Goal: Transaction & Acquisition: Purchase product/service

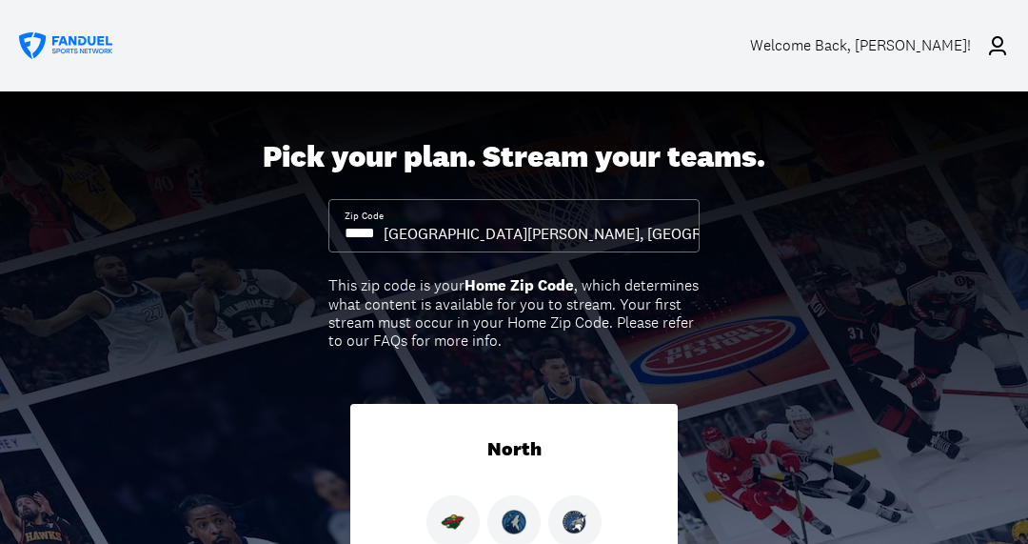
click at [384, 240] on input at bounding box center [364, 233] width 39 height 21
click at [918, 52] on div "Welcome Back , joseph scrocca!" at bounding box center [860, 45] width 221 height 18
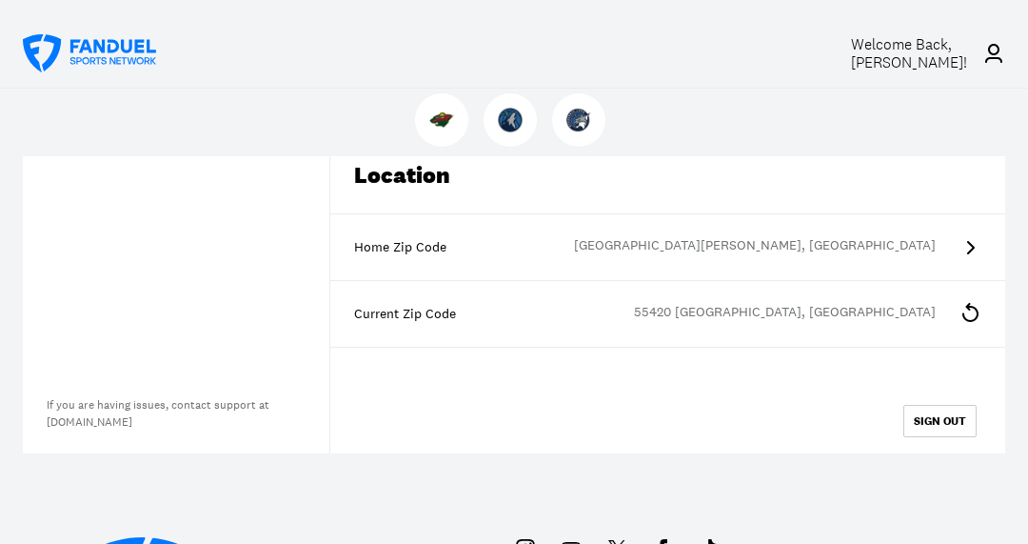
scroll to position [476, 0]
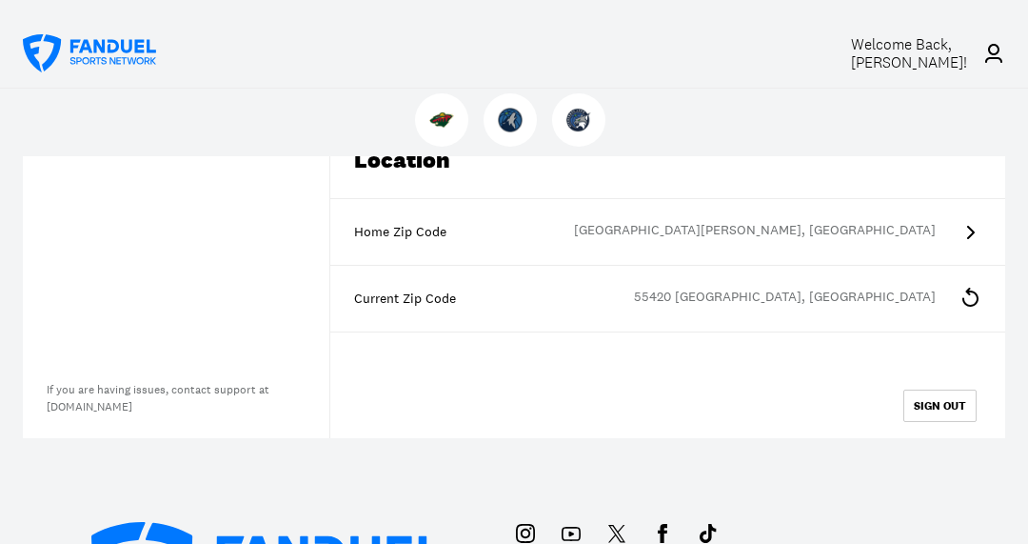
click at [936, 405] on button "SIGN OUT" at bounding box center [939, 405] width 73 height 32
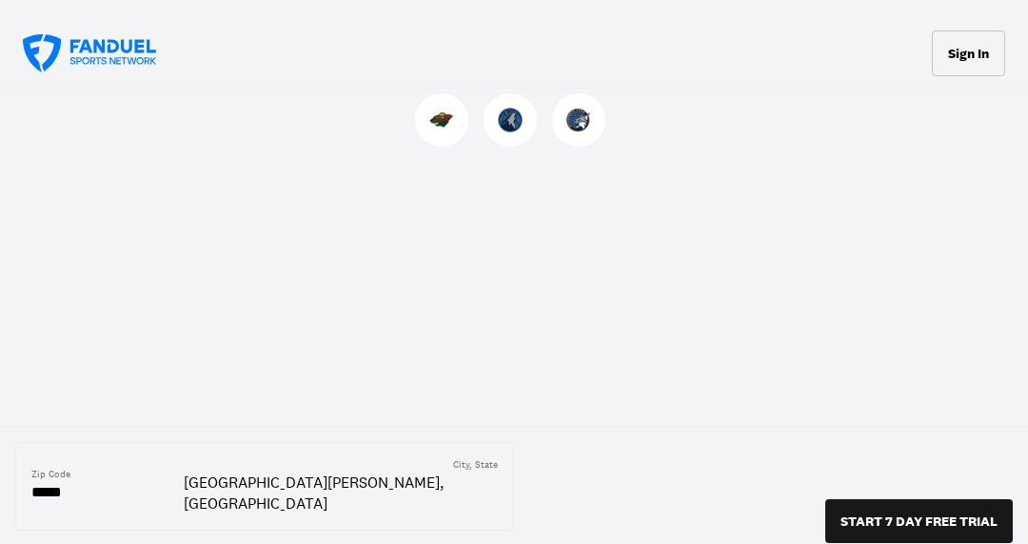
click at [981, 69] on button "Sign In" at bounding box center [968, 53] width 73 height 46
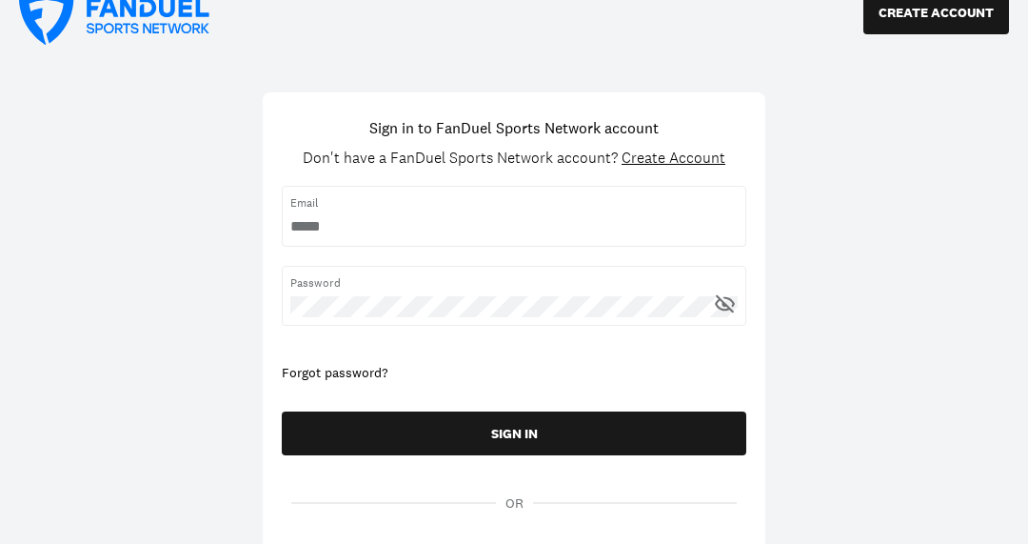
scroll to position [190, 0]
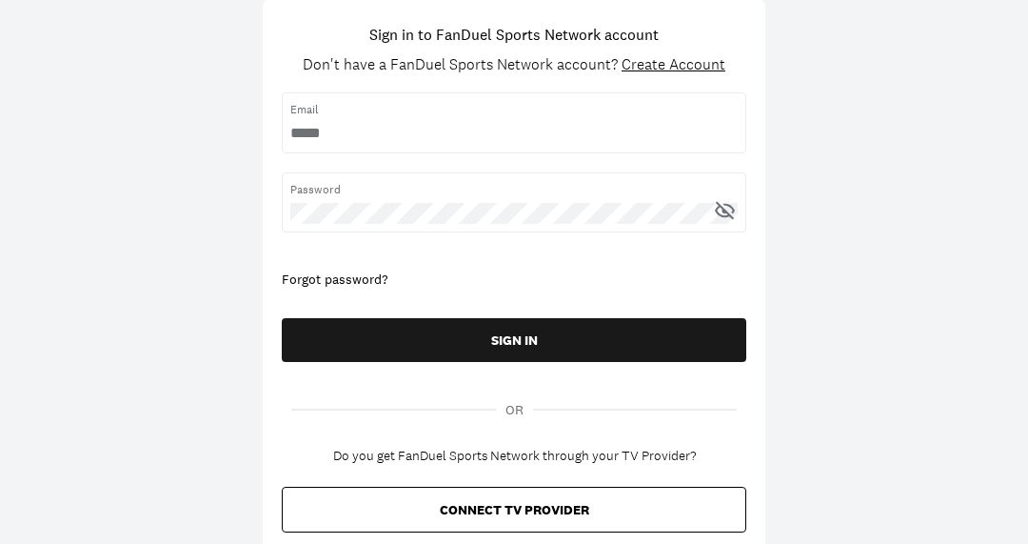
click at [470, 129] on div "Email" at bounding box center [514, 122] width 465 height 60
click at [453, 142] on input "username" at bounding box center [513, 133] width 447 height 21
type input "**********"
click at [727, 219] on icon at bounding box center [725, 210] width 24 height 24
click at [546, 340] on button "SIGN IN" at bounding box center [514, 340] width 465 height 44
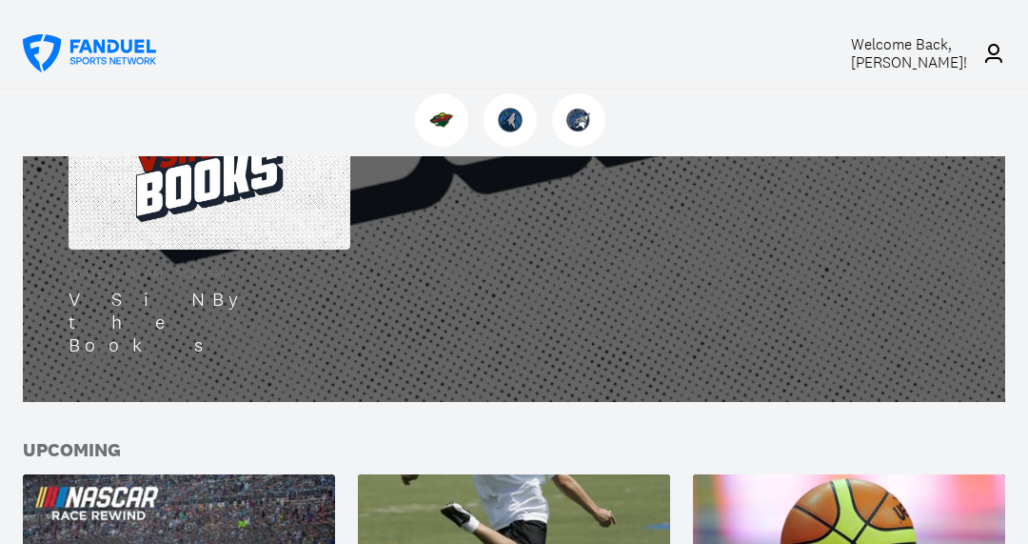
scroll to position [381, 0]
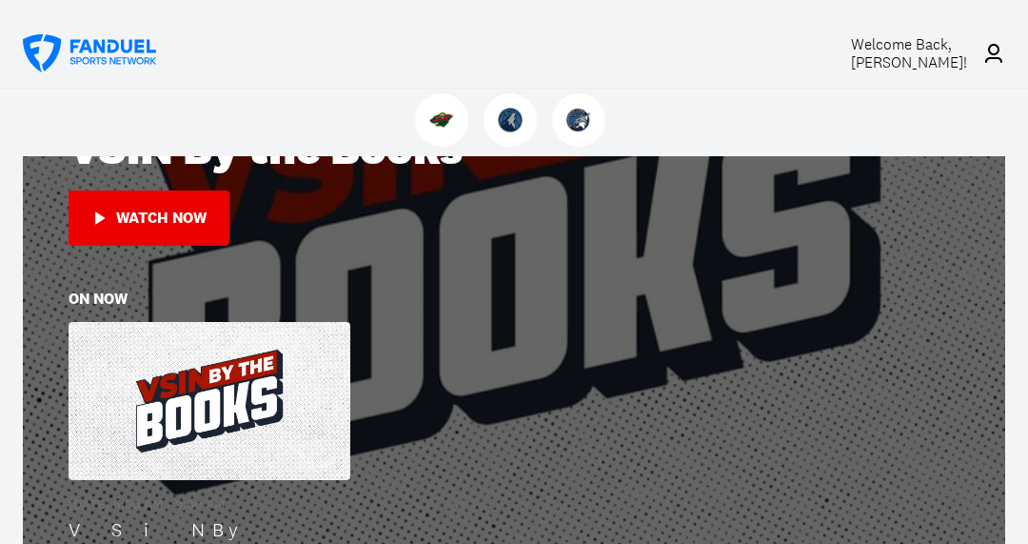
click at [914, 46] on span "Welcome Back, joseph scrocca !" at bounding box center [909, 53] width 116 height 38
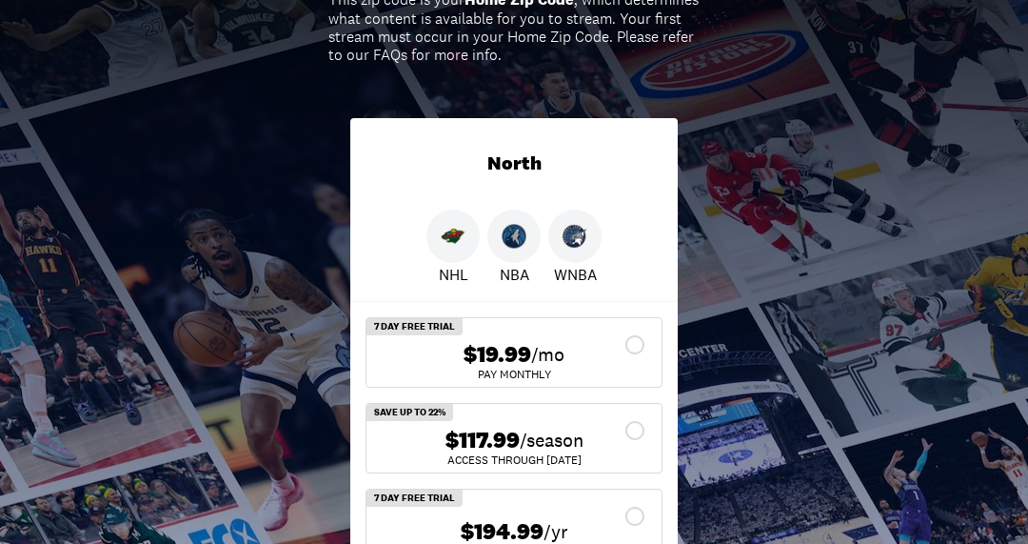
scroll to position [476, 0]
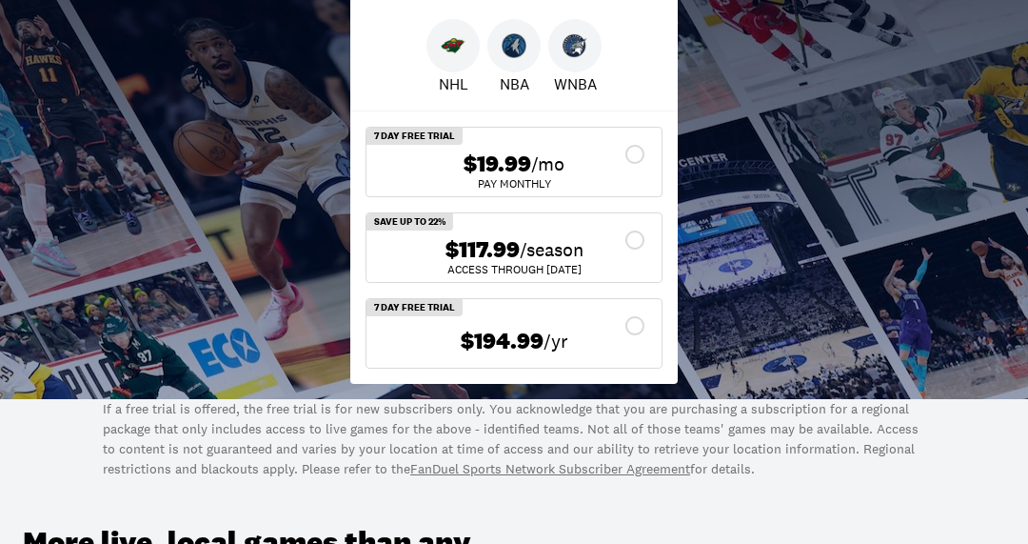
click at [624, 264] on div "$117.99 /season" at bounding box center [514, 250] width 265 height 28
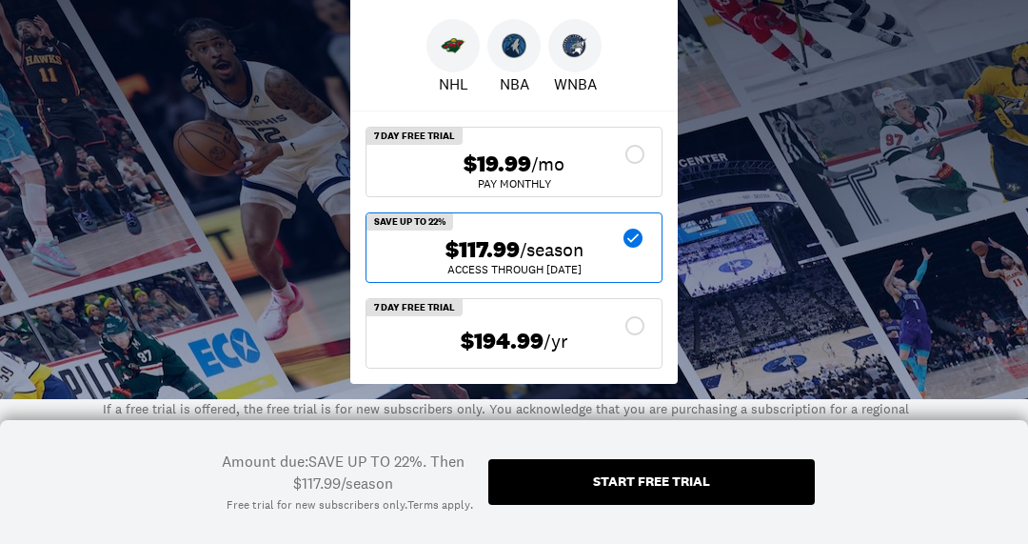
click at [645, 474] on div "Start free trial" at bounding box center [651, 480] width 117 height 13
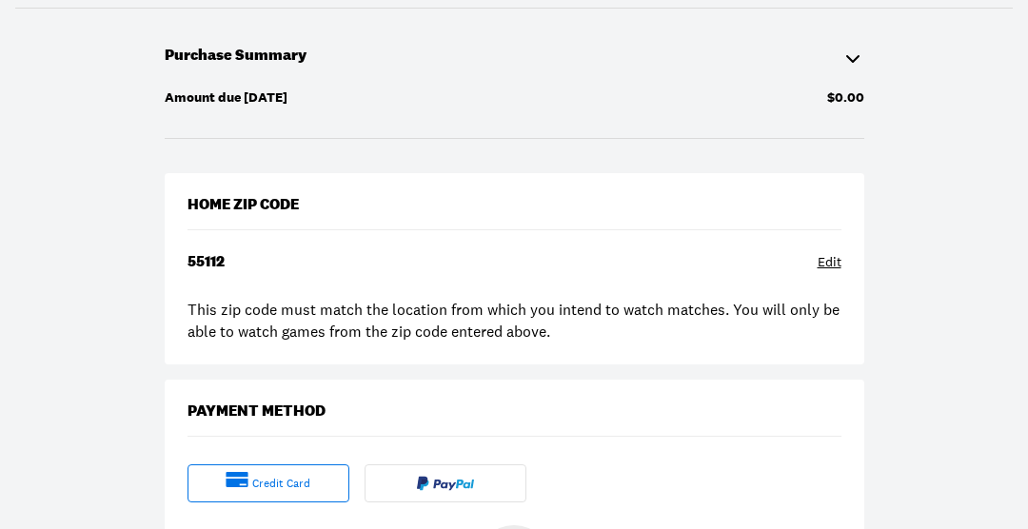
scroll to position [190, 0]
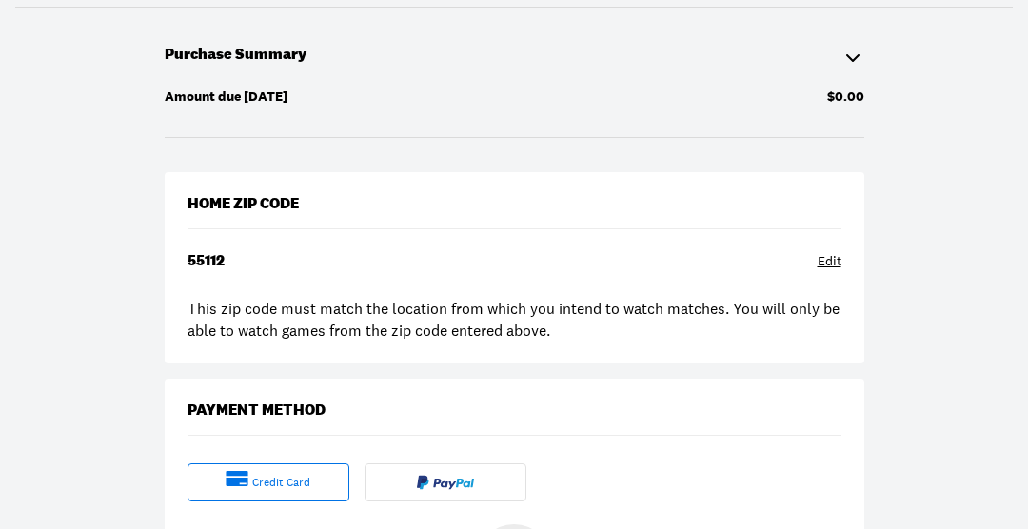
click at [824, 262] on div "Edit" at bounding box center [830, 261] width 24 height 19
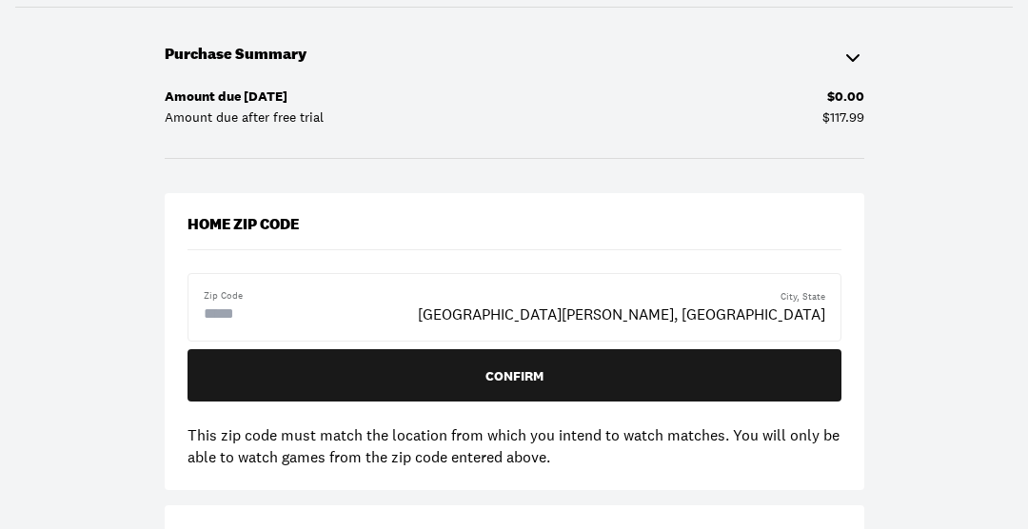
click at [278, 314] on input "text" at bounding box center [280, 314] width 152 height 23
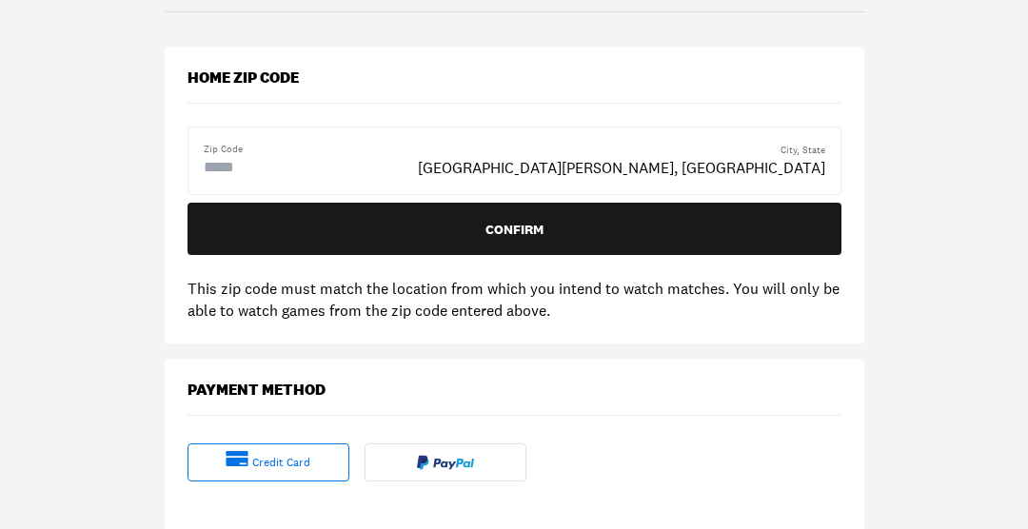
scroll to position [381, 0]
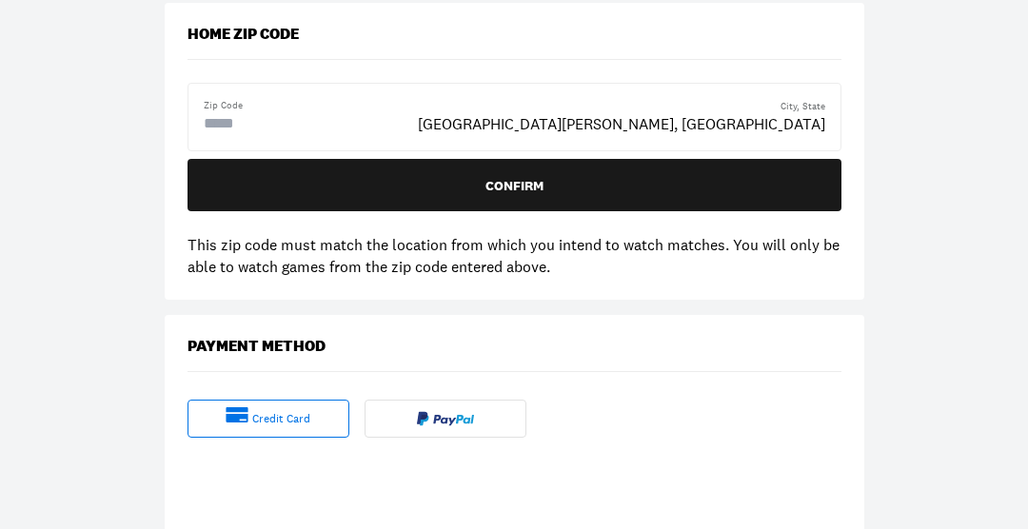
click at [267, 129] on input "text" at bounding box center [280, 123] width 152 height 23
type input "*****"
click at [443, 192] on div "Update" at bounding box center [514, 185] width 623 height 13
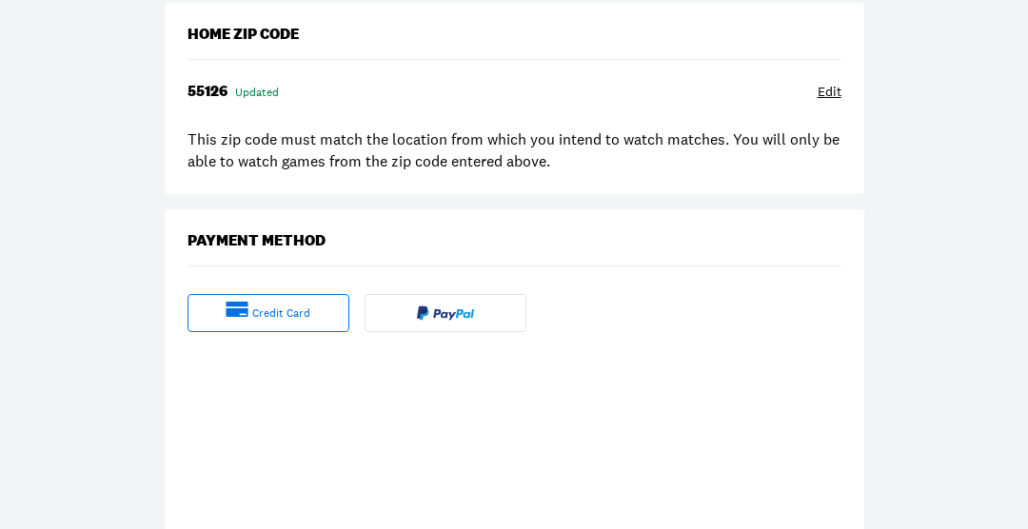
click at [586, 253] on div "Payment Method" at bounding box center [515, 251] width 654 height 39
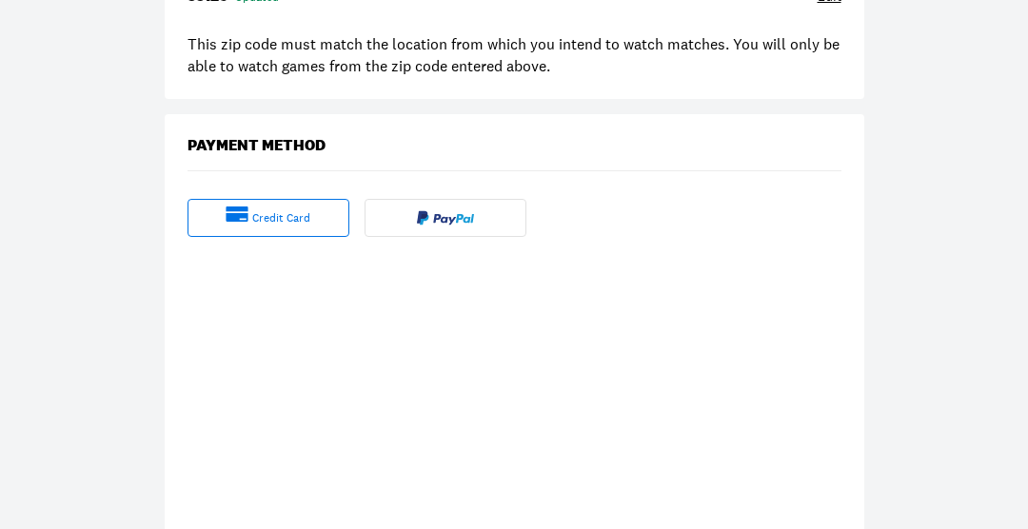
scroll to position [857, 0]
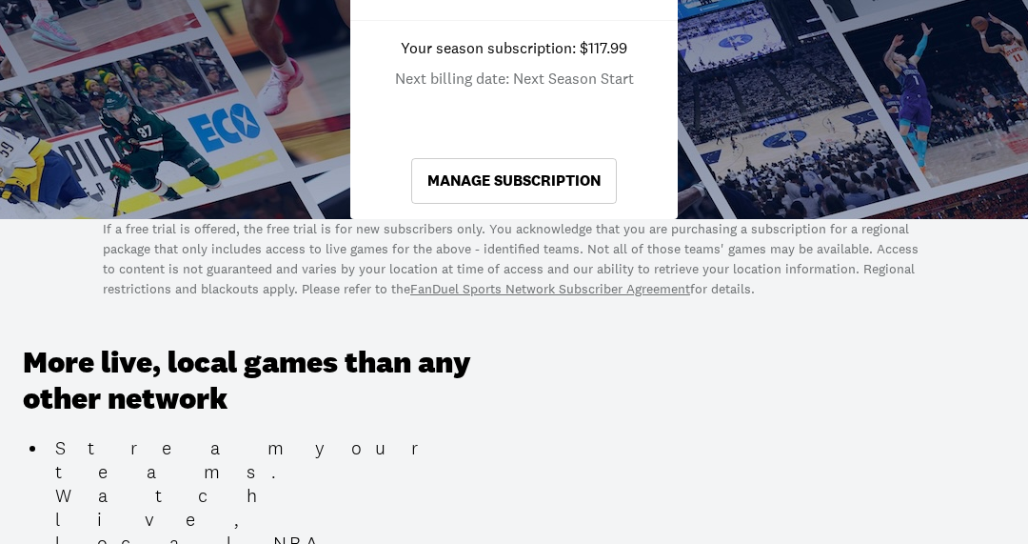
scroll to position [857, 0]
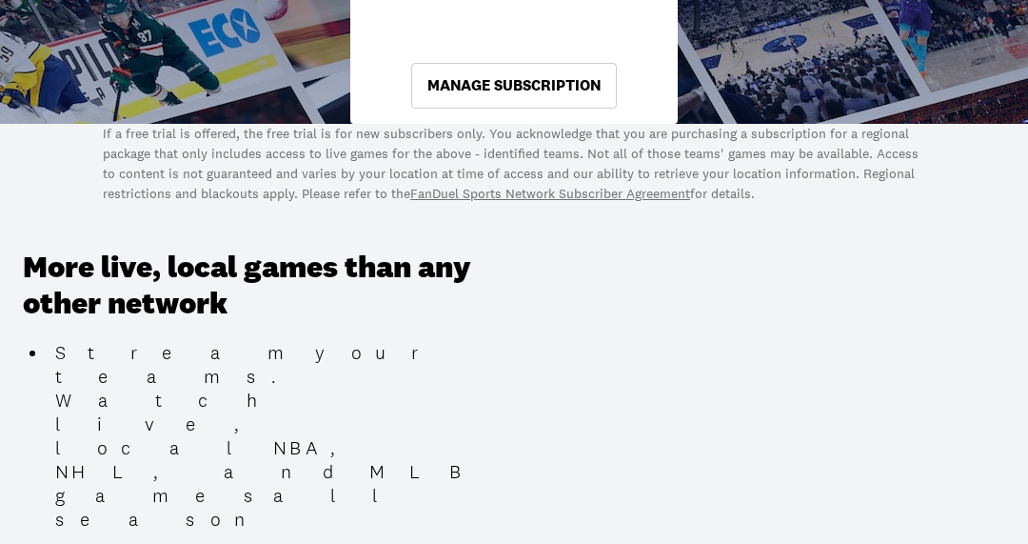
click at [532, 109] on link "Manage Subscription" at bounding box center [514, 86] width 206 height 46
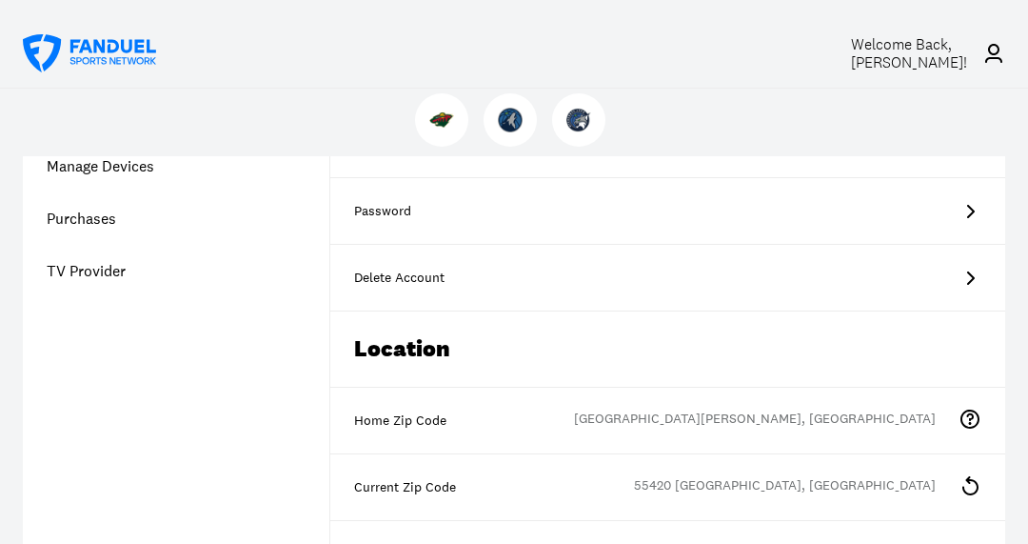
scroll to position [286, 0]
click at [101, 237] on link "Purchases" at bounding box center [176, 220] width 306 height 52
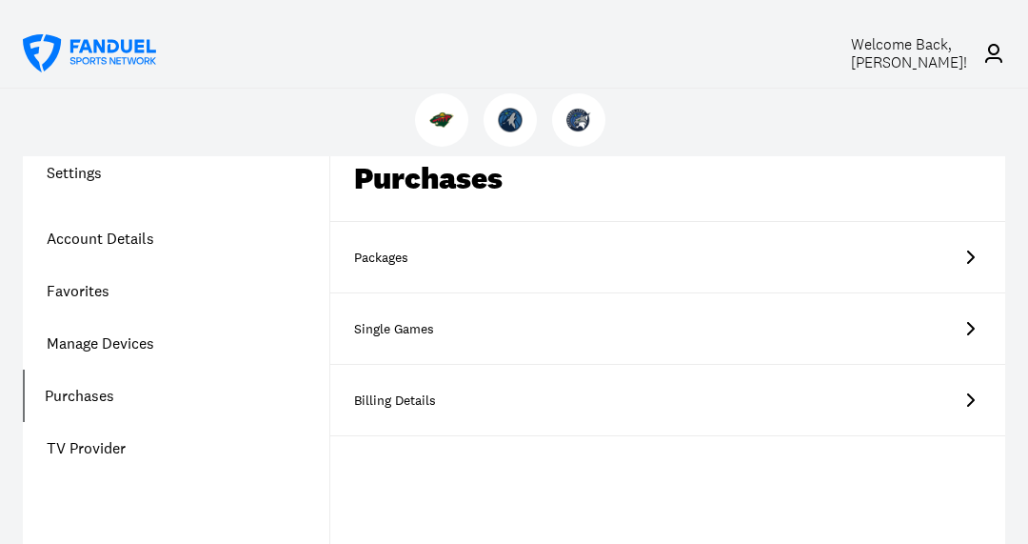
scroll to position [95, 0]
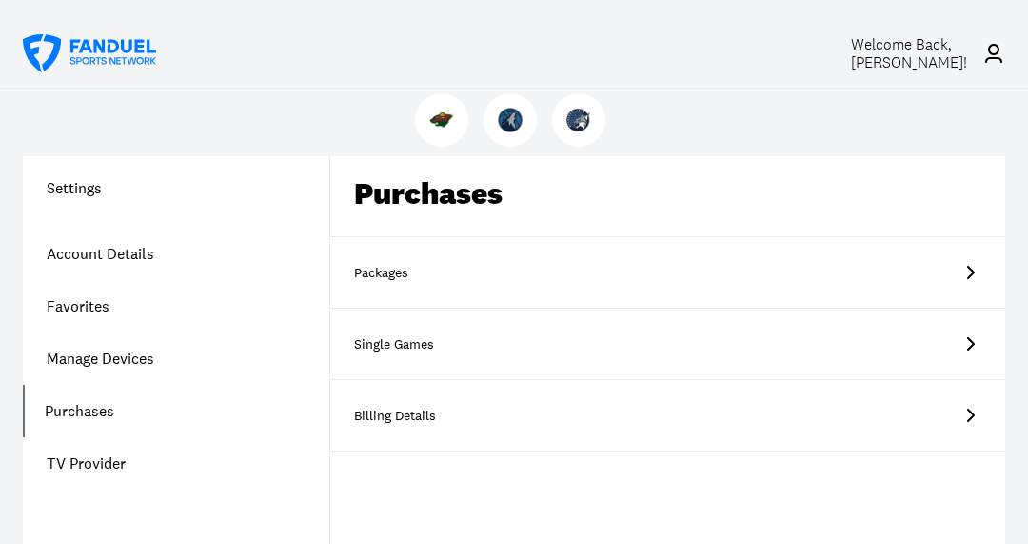
click at [771, 284] on link "Packages North, North Fall Season Pass" at bounding box center [667, 272] width 675 height 71
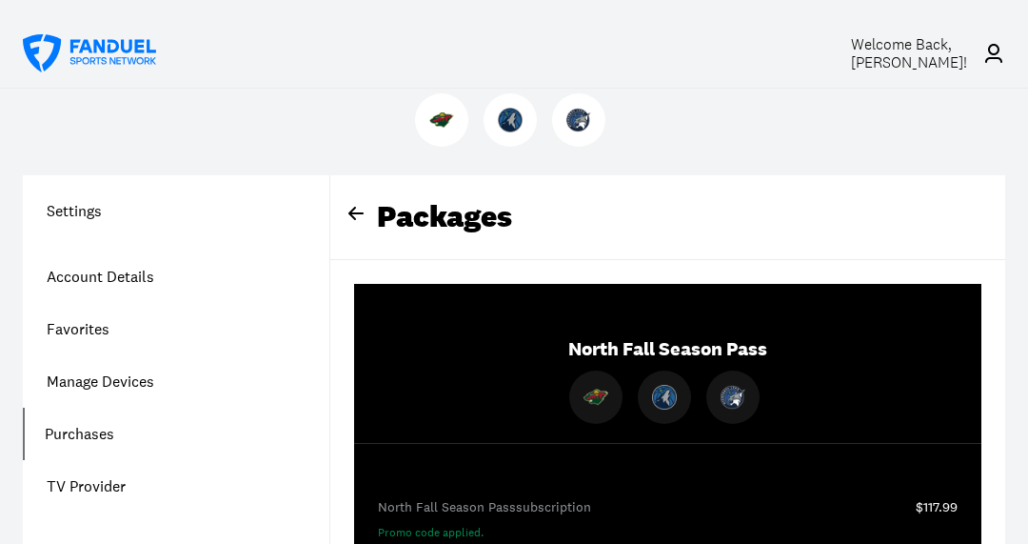
scroll to position [95, 0]
